Goal: Information Seeking & Learning: Understand process/instructions

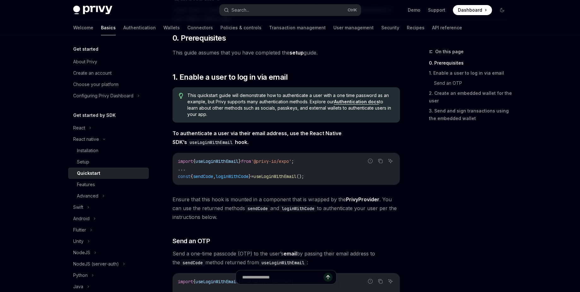
scroll to position [76, 0]
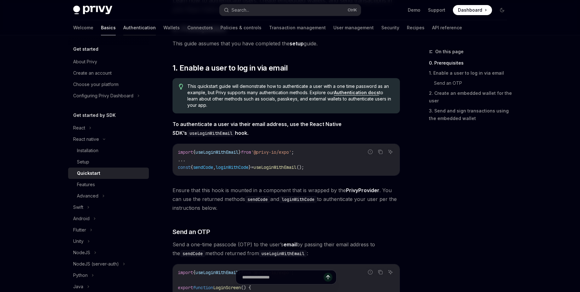
click at [123, 29] on link "Authentication" at bounding box center [139, 27] width 32 height 15
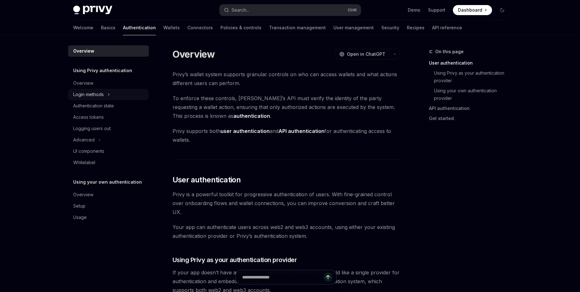
click at [109, 96] on icon at bounding box center [109, 95] width 3 height 8
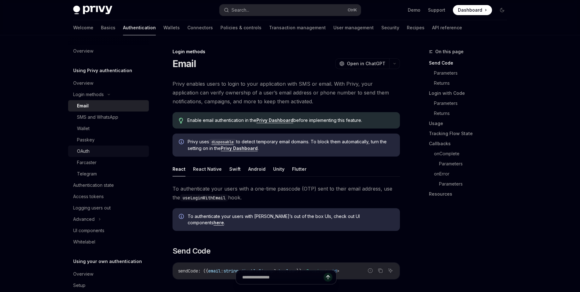
click at [103, 151] on div "OAuth" at bounding box center [111, 152] width 68 height 8
type textarea "*"
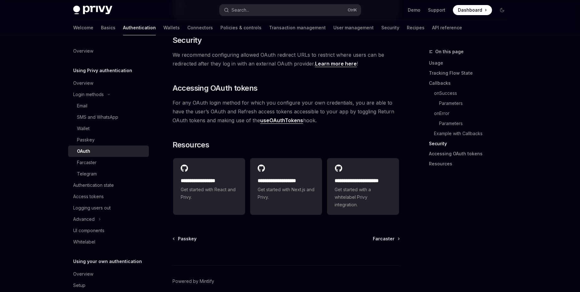
scroll to position [1380, 0]
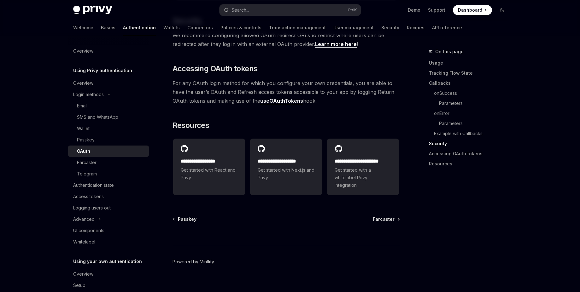
click at [202, 259] on link "Powered by Mintlify" at bounding box center [194, 262] width 42 height 6
click at [206, 259] on link "Powered by Mintlify" at bounding box center [194, 262] width 42 height 6
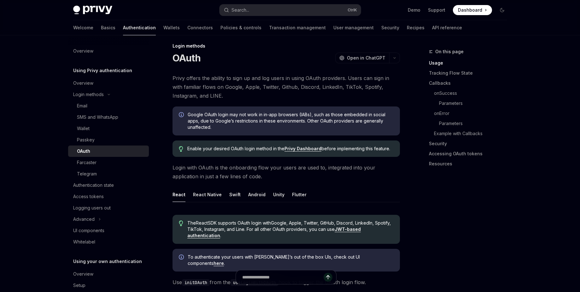
scroll to position [0, 0]
